Goal: Navigation & Orientation: Find specific page/section

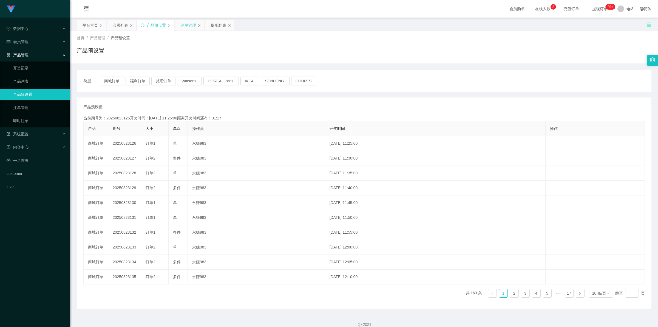
click at [191, 22] on div "注单管理" at bounding box center [188, 25] width 15 height 10
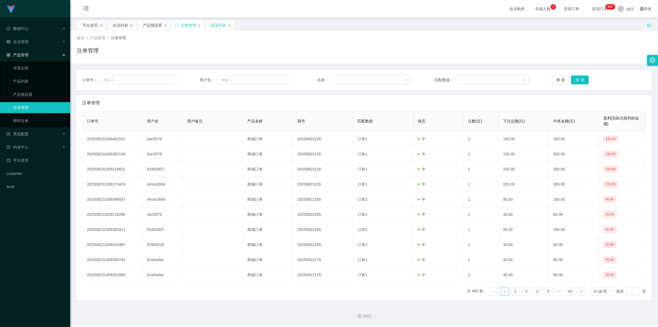
click at [212, 25] on div "提现列表" at bounding box center [218, 25] width 15 height 10
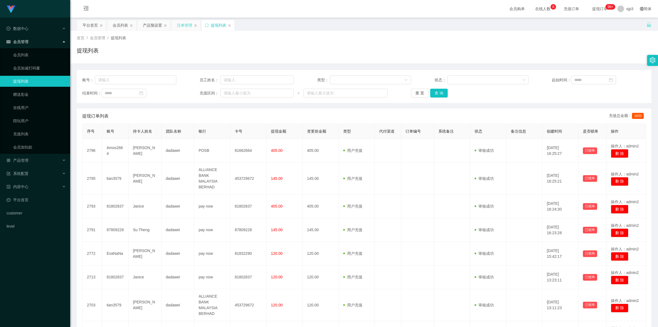
click at [182, 24] on div "注单管理" at bounding box center [184, 25] width 15 height 10
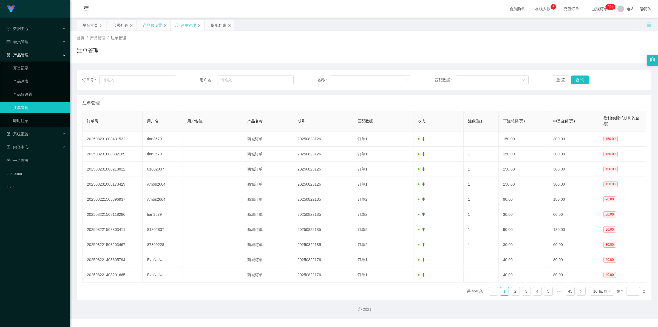
click at [156, 23] on div "产品预设置" at bounding box center [152, 25] width 19 height 10
